Goal: Task Accomplishment & Management: Manage account settings

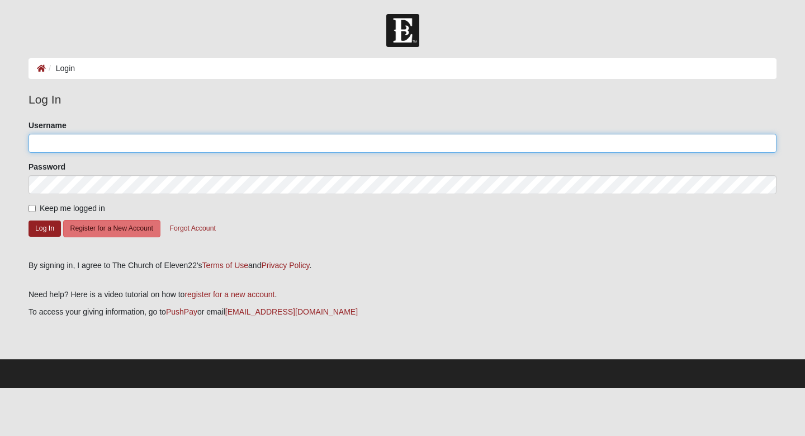
click at [112, 143] on input "Username" at bounding box center [403, 143] width 748 height 19
type input "ojdunn"
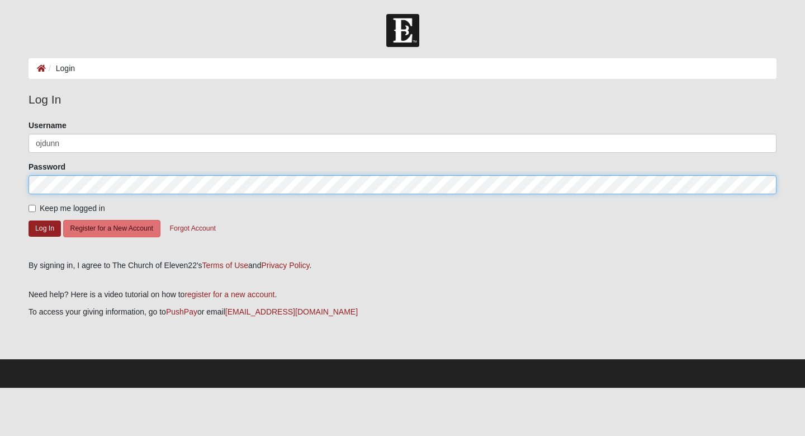
click at [29, 220] on button "Log In" at bounding box center [45, 228] width 32 height 16
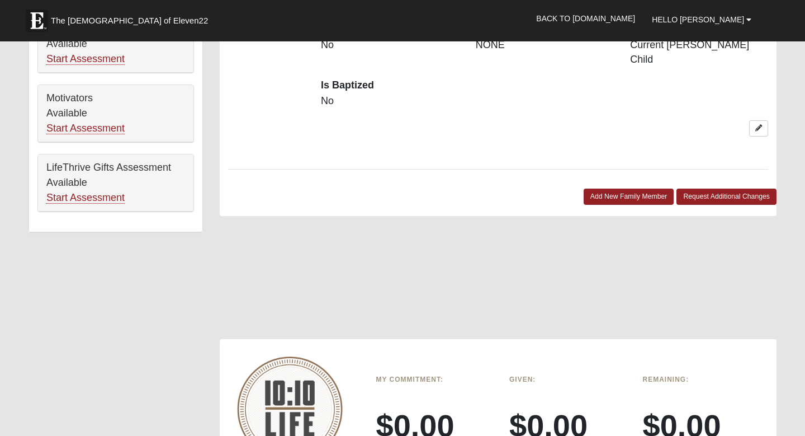
scroll to position [594, 0]
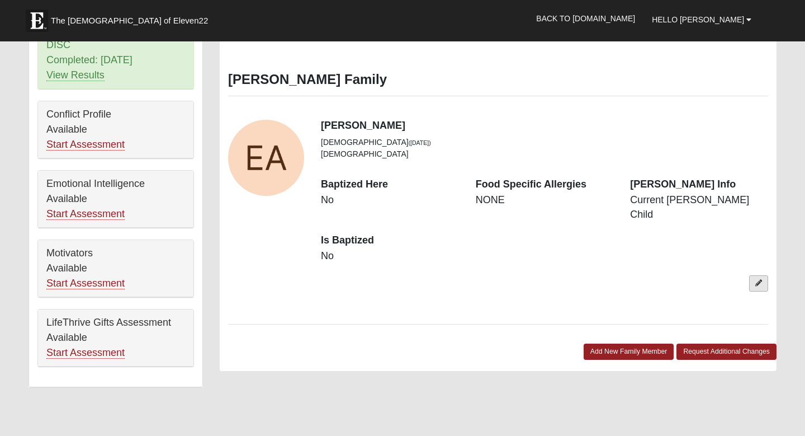
click at [763, 275] on link at bounding box center [759, 283] width 19 height 16
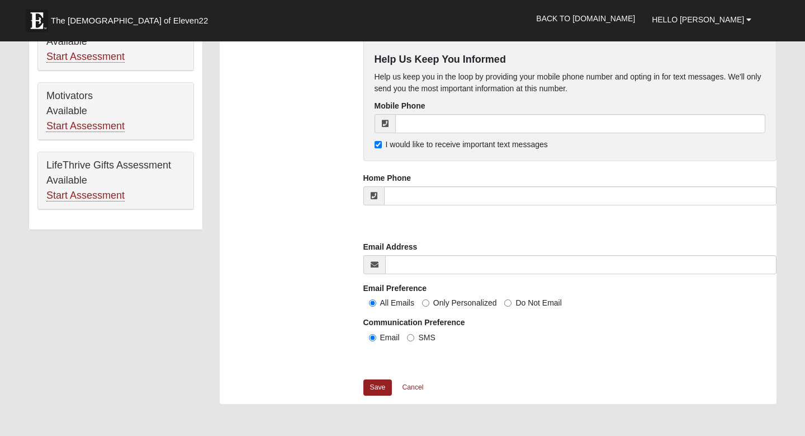
scroll to position [880, 0]
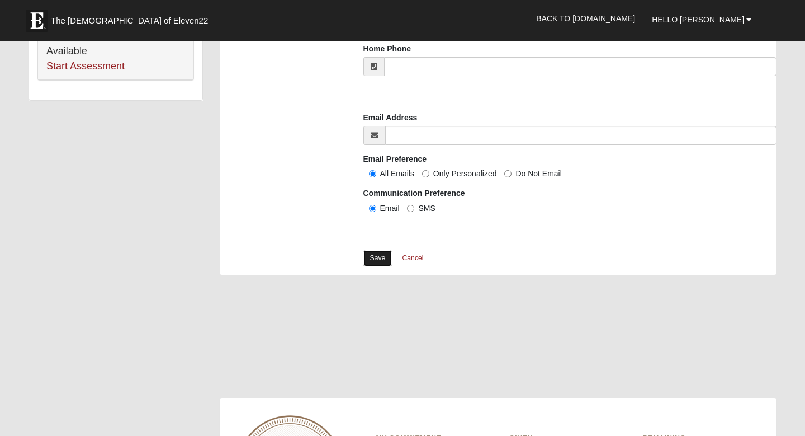
click at [379, 255] on link "Save" at bounding box center [378, 258] width 29 height 16
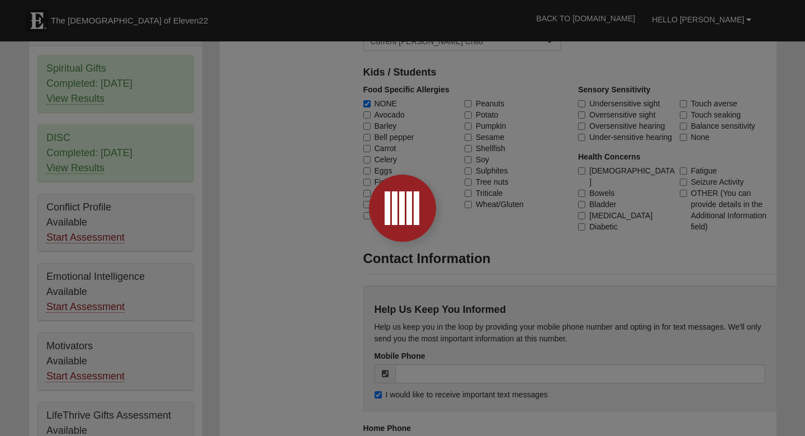
scroll to position [173, 0]
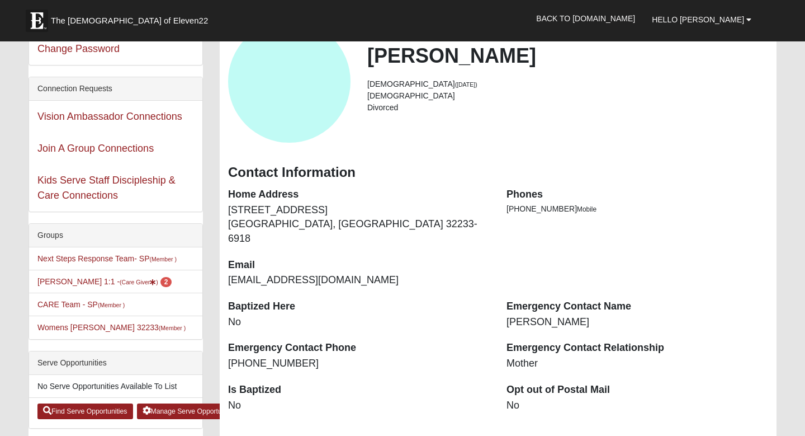
scroll to position [84, 0]
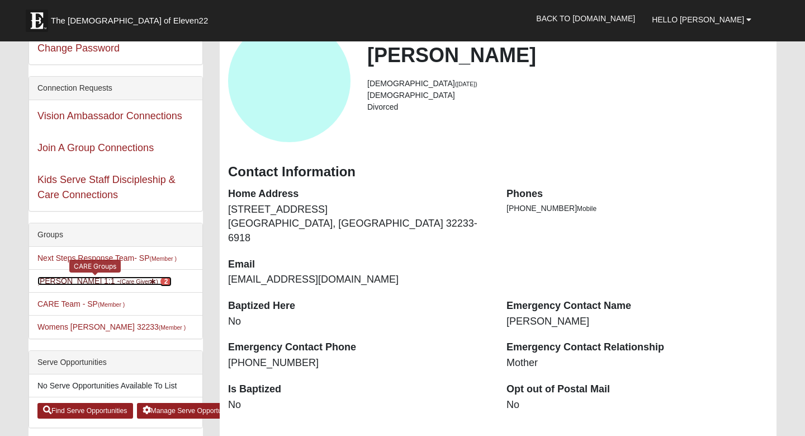
click at [161, 282] on span "2" at bounding box center [167, 281] width 12 height 10
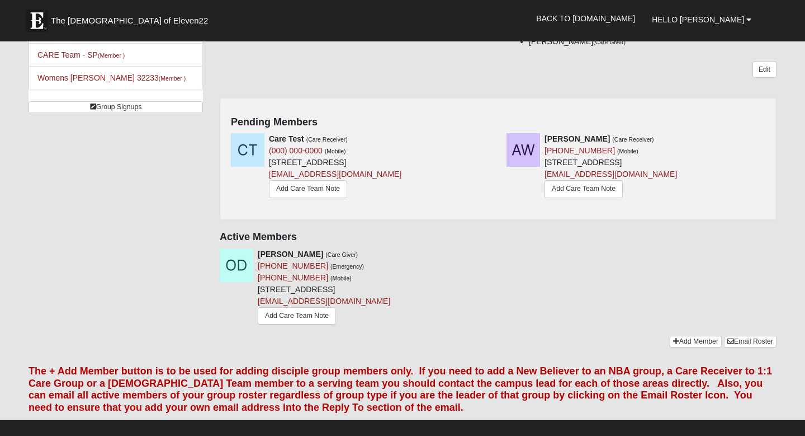
scroll to position [132, 0]
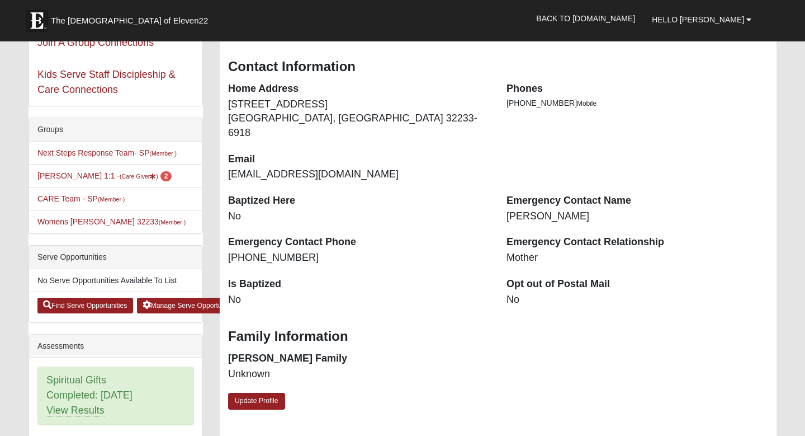
scroll to position [197, 0]
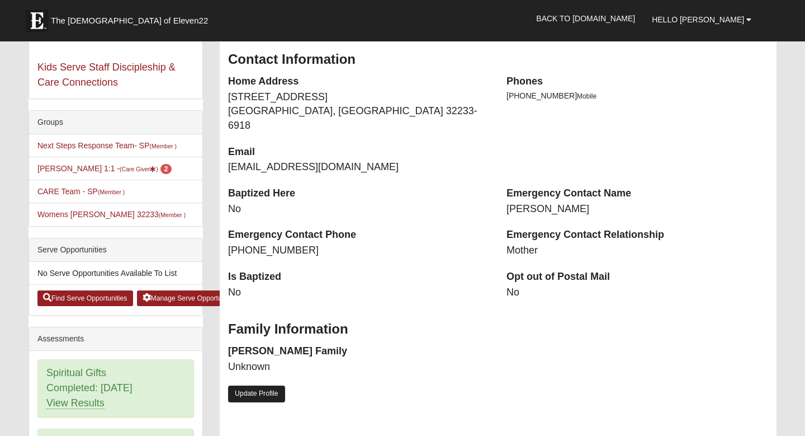
click at [249, 385] on link "Update Profile" at bounding box center [256, 393] width 57 height 16
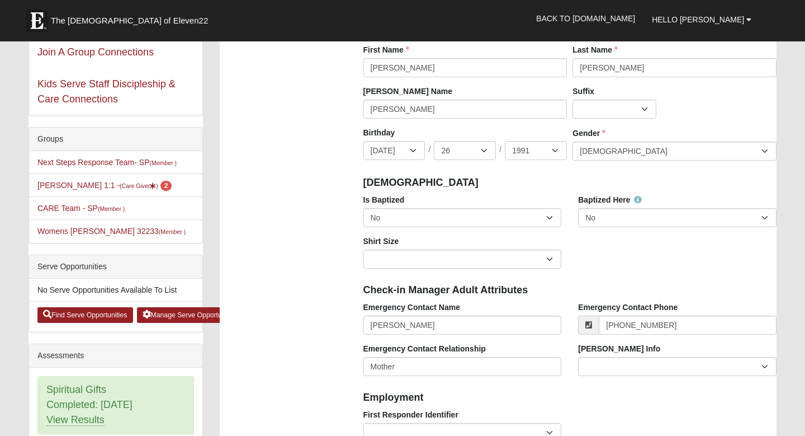
scroll to position [185, 0]
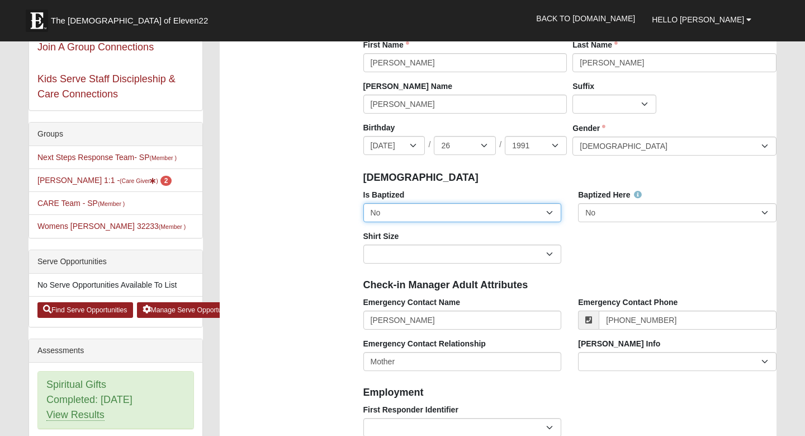
click at [414, 213] on select "No Yes" at bounding box center [463, 212] width 199 height 19
select select "True"
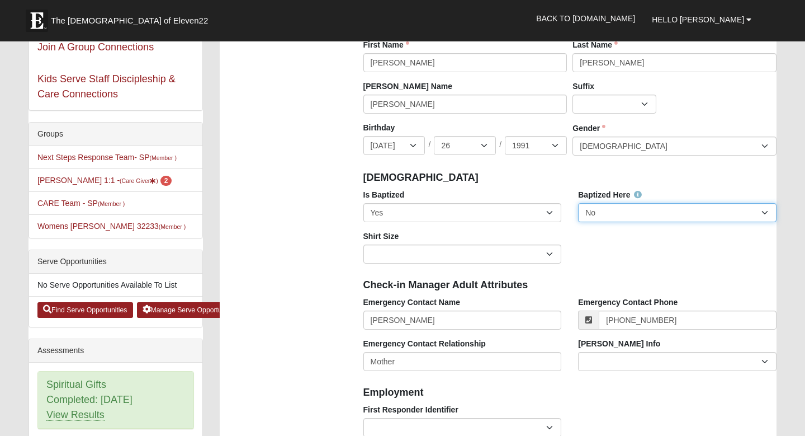
click at [588, 212] on select "No Yes" at bounding box center [677, 212] width 199 height 19
select select "True"
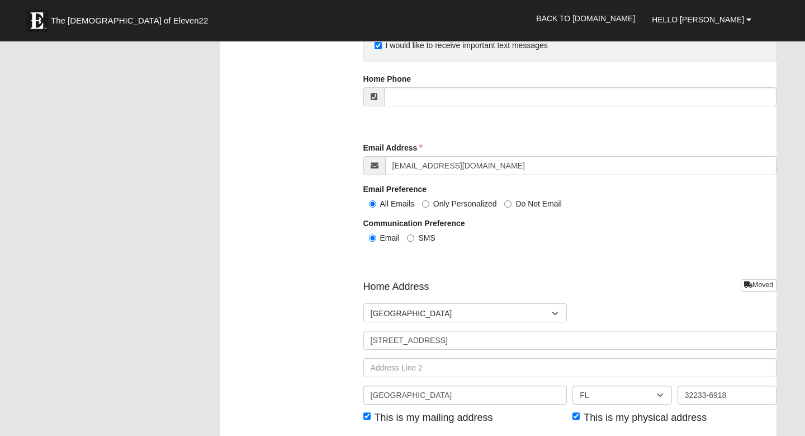
scroll to position [1370, 0]
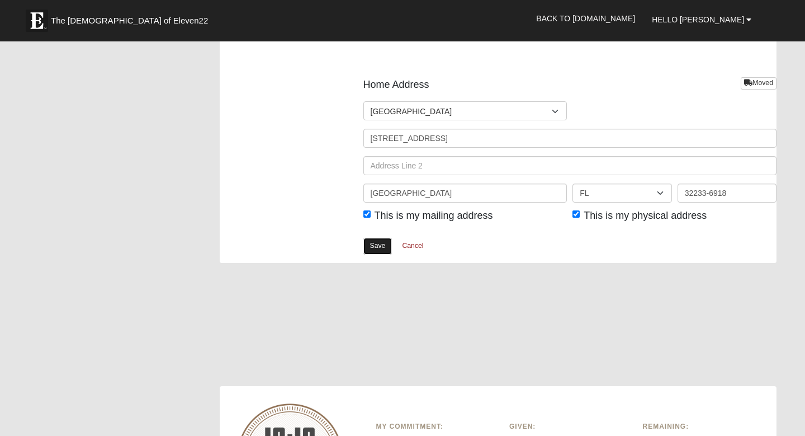
click at [379, 249] on link "Save" at bounding box center [378, 246] width 29 height 16
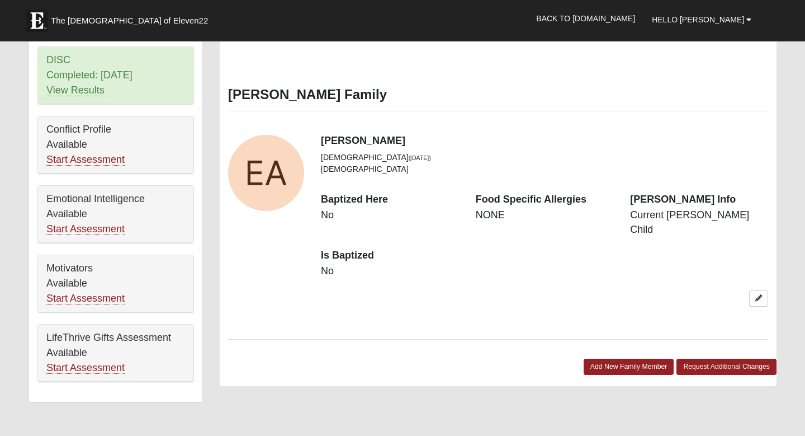
scroll to position [581, 0]
